Goal: Task Accomplishment & Management: Use online tool/utility

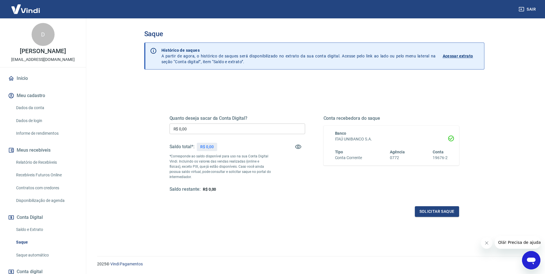
click at [322, 194] on div "Quanto deseja sacar da Conta Digital? R$ 0,00 ​ Saldo total*: R$ 0,00 *Correspo…" at bounding box center [315, 159] width 290 height 115
click at [349, 226] on div "Quanto deseja sacar da Conta Digital? R$ 0,00 ​ Saldo total*: R$ 0,00 *Correspo…" at bounding box center [314, 185] width 340 height 213
click at [314, 184] on div "Quanto deseja sacar da Conta Digital? R$ 0,00 ​ Saldo total*: R$ 0,00 *Correspo…" at bounding box center [315, 154] width 290 height 77
click at [320, 207] on div "Solicitar saque" at bounding box center [315, 211] width 290 height 11
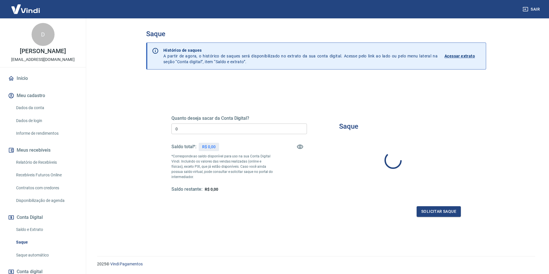
type input "R$ 0,00"
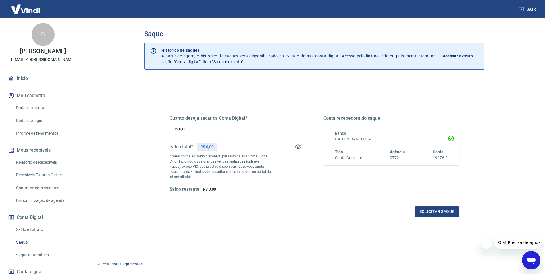
click at [321, 193] on div "Quanto deseja sacar da Conta Digital? R$ 0,00 ​ Saldo total*: R$ 0,00 *Correspo…" at bounding box center [315, 159] width 290 height 115
click at [343, 213] on div "Solicitar saque" at bounding box center [315, 211] width 290 height 11
